Goal: Navigation & Orientation: Find specific page/section

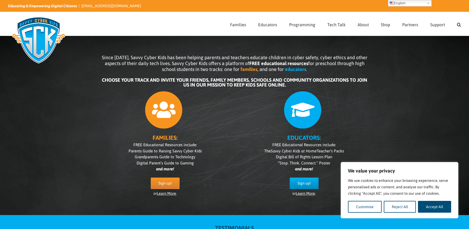
click at [34, 29] on img at bounding box center [38, 39] width 61 height 53
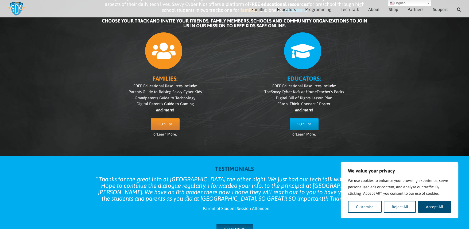
scroll to position [46, 0]
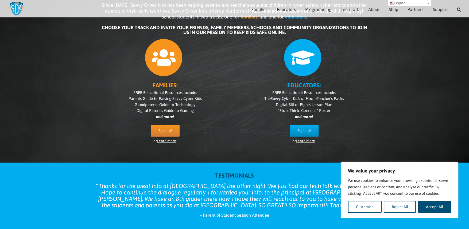
click at [412, 4] on link "English" at bounding box center [410, 3] width 44 height 6
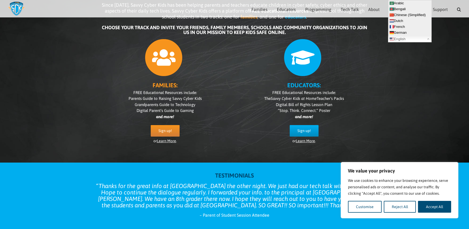
click at [359, 57] on div at bounding box center [304, 56] width 128 height 40
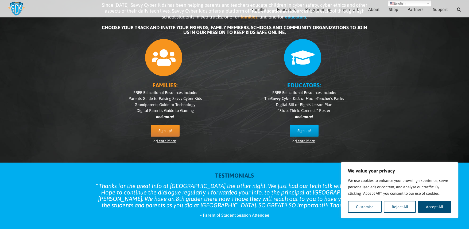
scroll to position [0, 0]
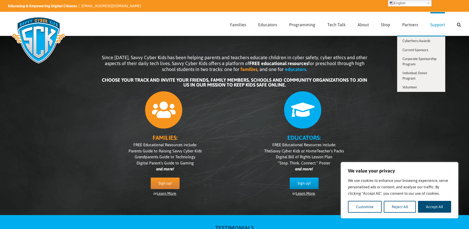
click at [443, 26] on span "Support" at bounding box center [437, 24] width 15 height 4
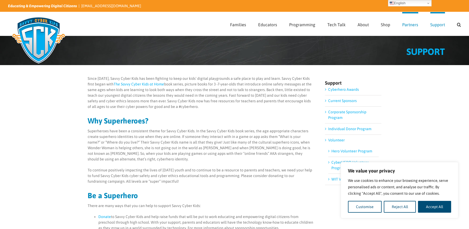
click at [408, 25] on span "Partners" at bounding box center [410, 24] width 16 height 4
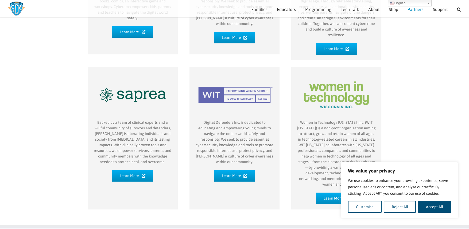
scroll to position [268, 0]
